Goal: Transaction & Acquisition: Subscribe to service/newsletter

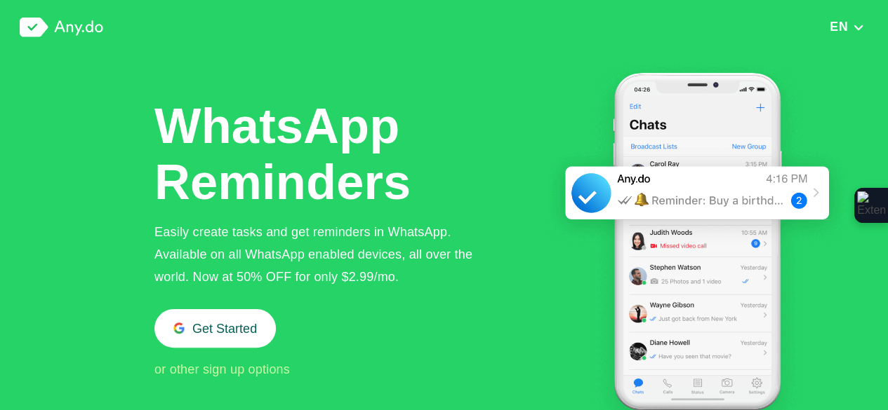
scroll to position [70, 0]
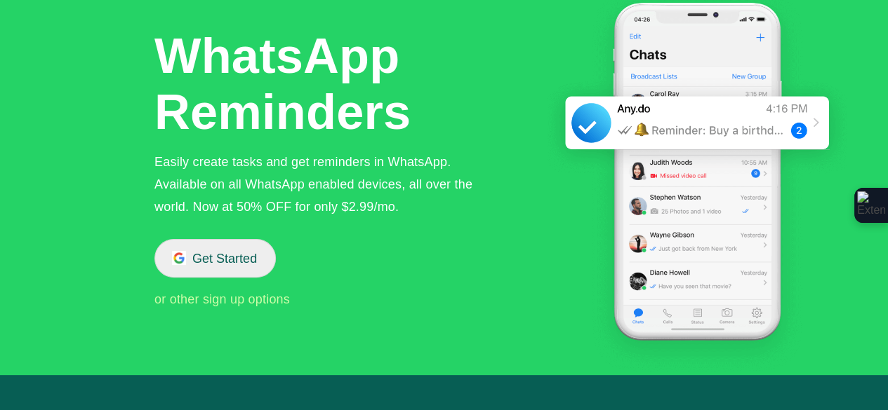
click at [258, 252] on button "Get Started" at bounding box center [214, 258] width 121 height 39
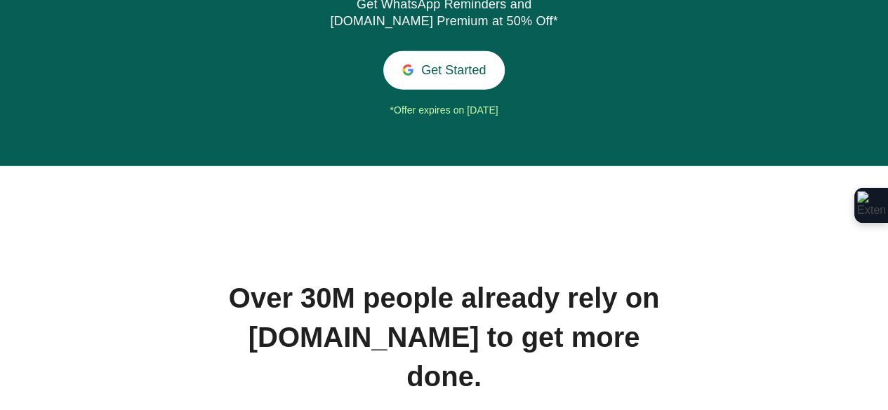
scroll to position [1676, 0]
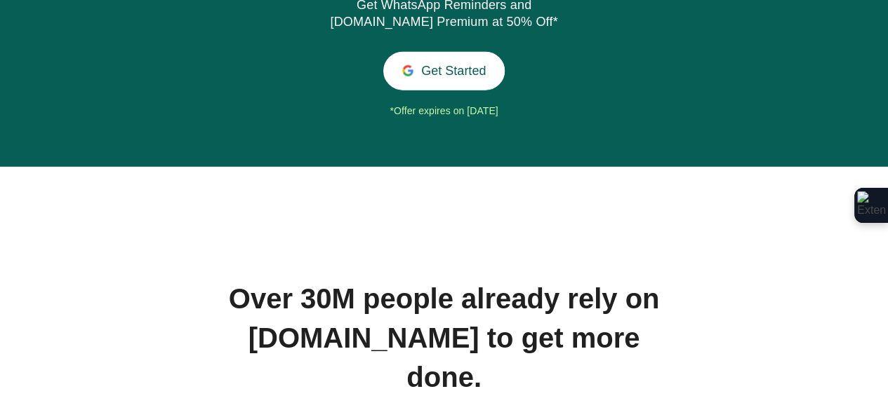
drag, startPoint x: 0, startPoint y: 0, endPoint x: 390, endPoint y: 221, distance: 448.4
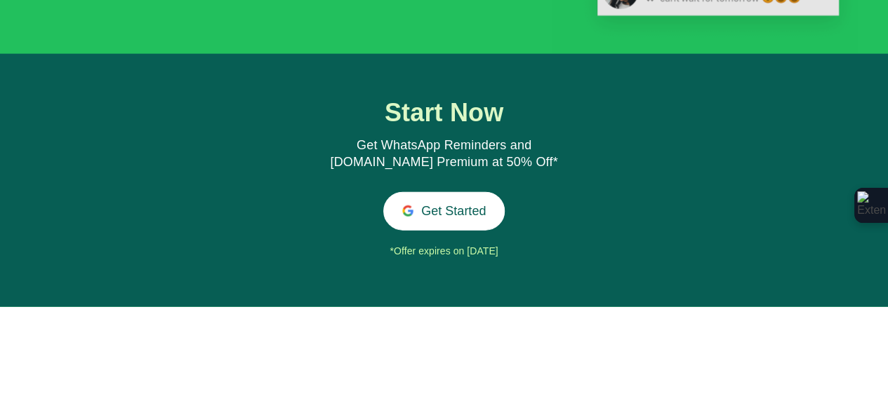
scroll to position [1544, 0]
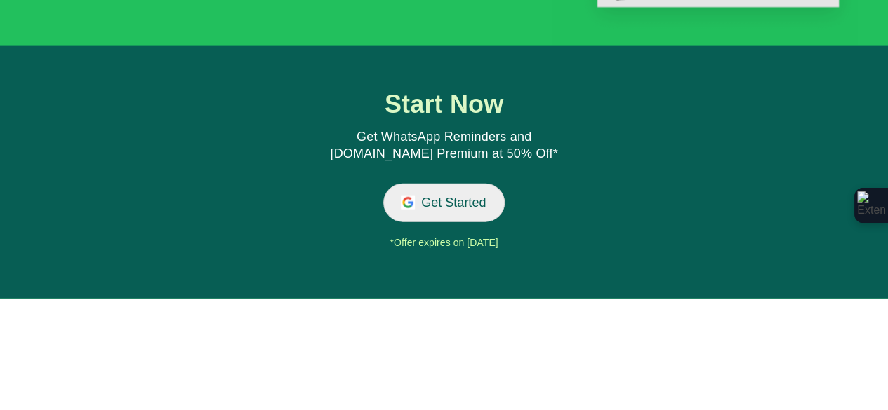
click at [476, 210] on button "Get Started" at bounding box center [443, 203] width 121 height 39
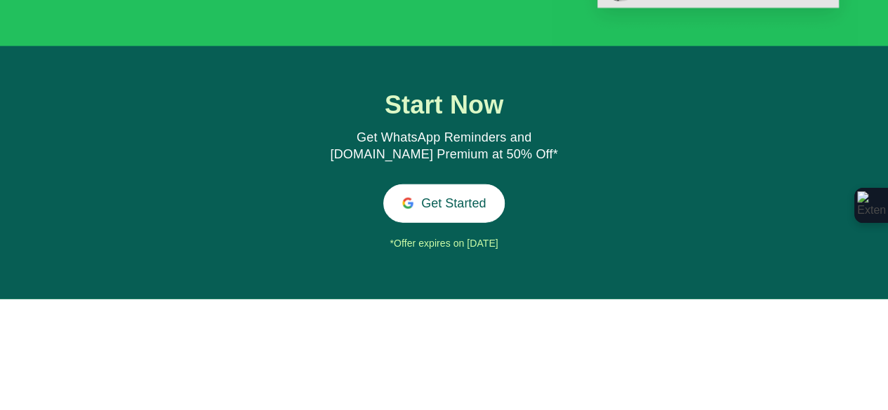
scroll to position [1544, 0]
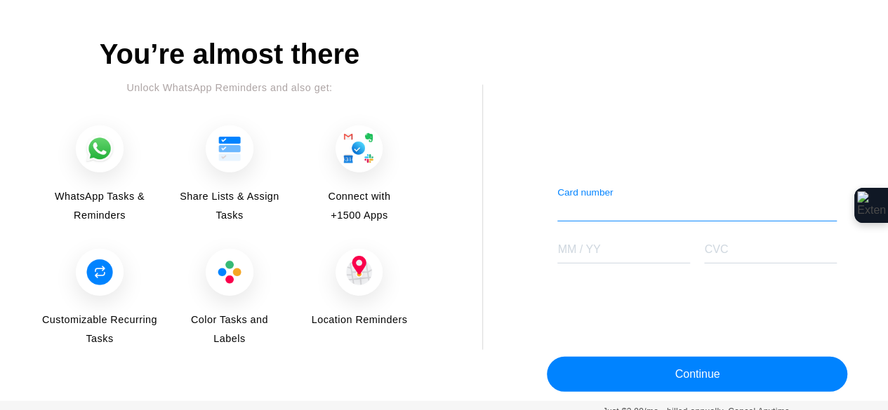
scroll to position [1827, 0]
